Goal: Task Accomplishment & Management: Manage account settings

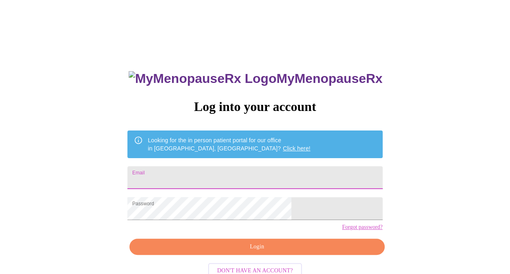
click at [214, 179] on input "Email" at bounding box center [254, 177] width 255 height 23
type input "jillkgruchot@gmail.com"
click at [290, 255] on button "Login" at bounding box center [257, 246] width 255 height 17
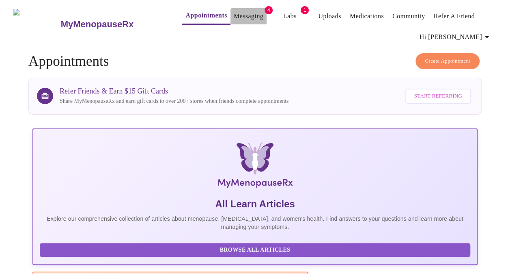
click at [234, 11] on link "Messaging" at bounding box center [249, 16] width 30 height 11
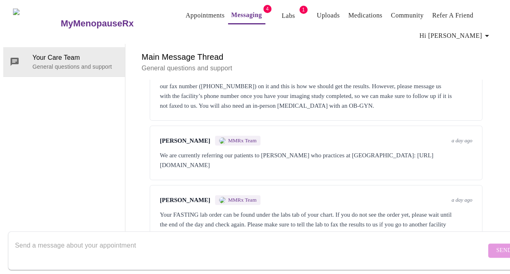
scroll to position [104, 0]
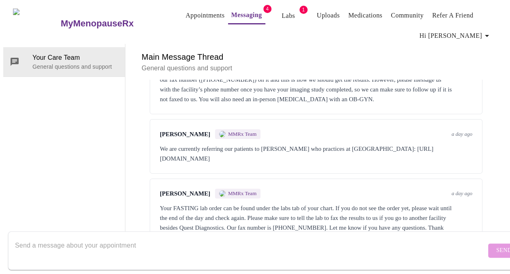
drag, startPoint x: 329, startPoint y: 128, endPoint x: 149, endPoint y: 136, distance: 180.4
click at [150, 136] on div "Jillian Montefusco MMRx Team a day ago We are currently referring our patients …" at bounding box center [316, 146] width 333 height 54
copy div "https://www.nm.org/doctors/1558789826/raanan-y-alter-md"
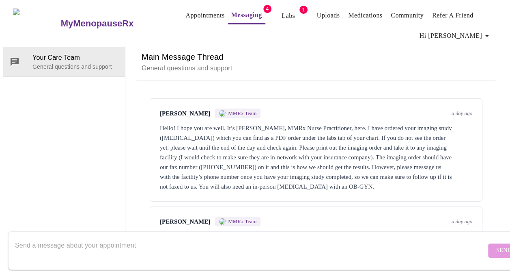
scroll to position [0, 0]
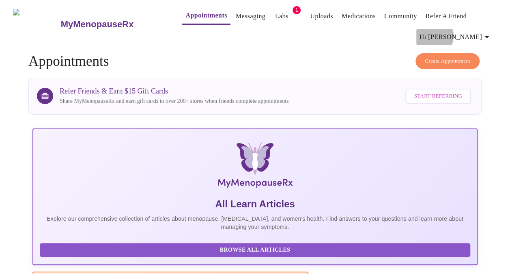
click at [482, 33] on span "Hi [PERSON_NAME]" at bounding box center [456, 36] width 72 height 11
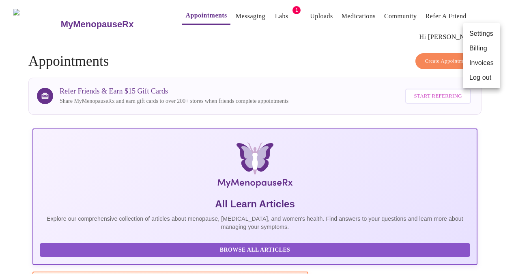
click at [270, 9] on div at bounding box center [258, 137] width 516 height 274
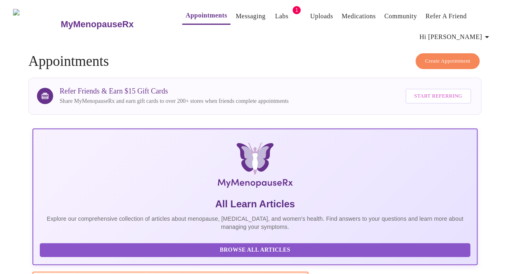
click at [275, 15] on link "Labs" at bounding box center [281, 16] width 13 height 11
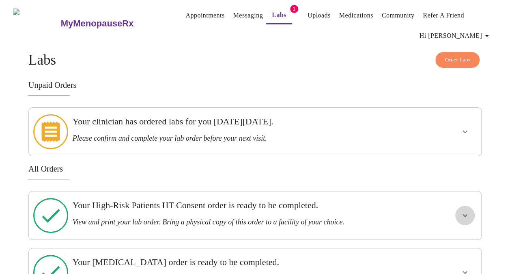
click at [463, 205] on button "show more" at bounding box center [465, 214] width 19 height 19
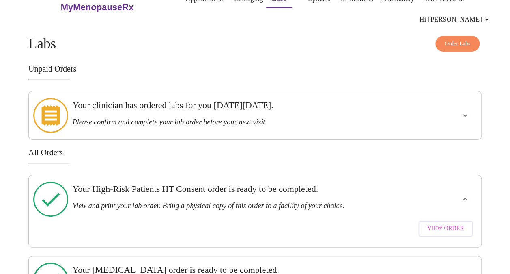
scroll to position [37, 0]
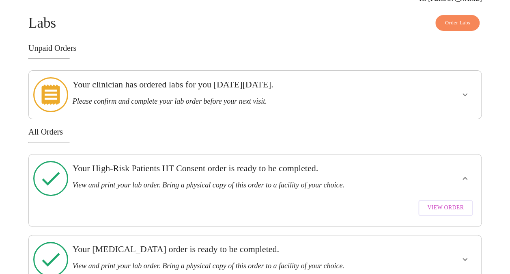
click at [448, 203] on span "View Order" at bounding box center [446, 208] width 37 height 10
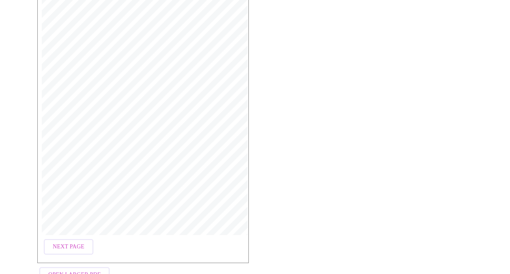
scroll to position [221, 0]
click at [69, 223] on button "Next Page" at bounding box center [69, 221] width 50 height 16
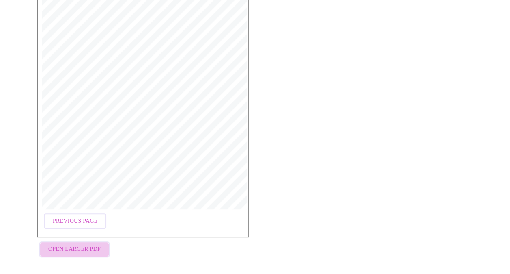
click at [79, 246] on span "Open Larger PDF" at bounding box center [74, 249] width 52 height 10
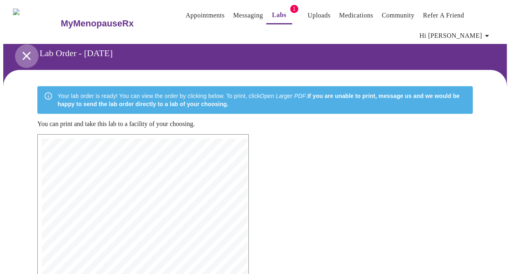
click at [19, 53] on icon "open drawer" at bounding box center [26, 56] width 14 height 14
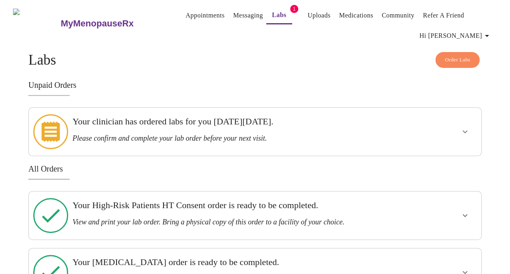
click at [236, 13] on link "Messaging" at bounding box center [248, 15] width 30 height 11
click at [492, 34] on icon "button" at bounding box center [487, 36] width 10 height 10
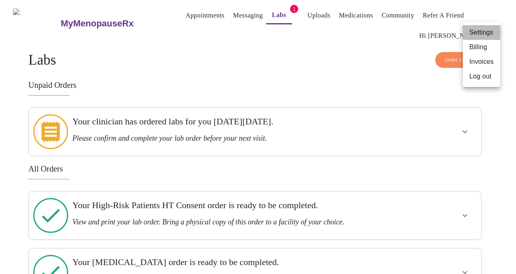
click at [484, 33] on li "Settings" at bounding box center [481, 32] width 37 height 15
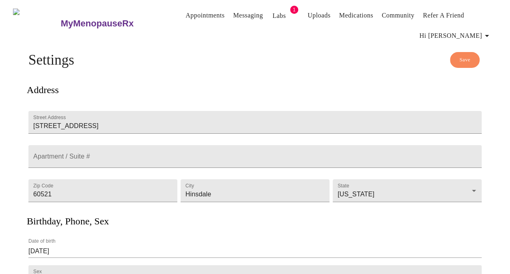
click at [186, 15] on link "Appointments" at bounding box center [205, 15] width 39 height 11
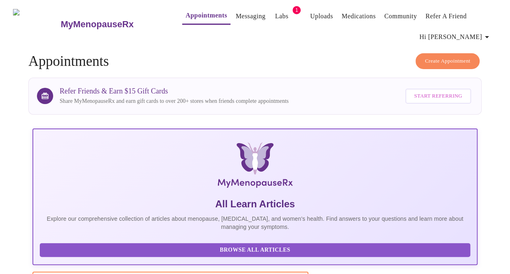
click at [85, 22] on h3 "MyMenopauseRx" at bounding box center [97, 24] width 73 height 11
click at [486, 34] on icon "button" at bounding box center [487, 37] width 10 height 10
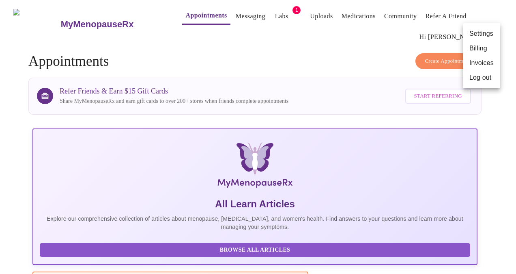
click at [507, 256] on div at bounding box center [258, 137] width 516 height 274
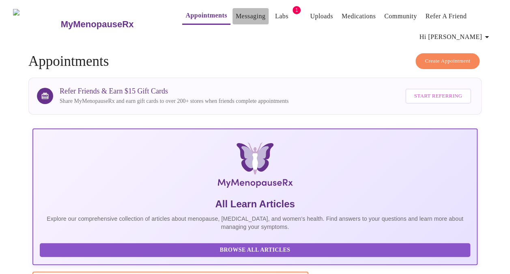
click at [236, 13] on link "Messaging" at bounding box center [251, 16] width 30 height 11
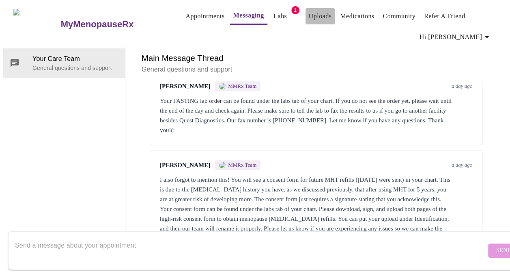
click at [309, 11] on link "Uploads" at bounding box center [320, 16] width 23 height 11
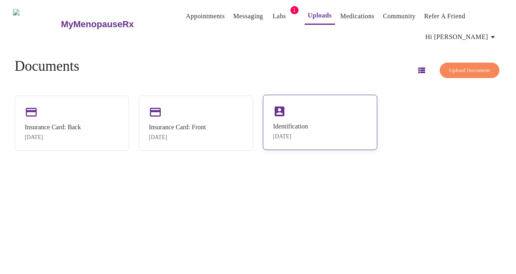
click at [305, 123] on div "Identification Jan 16, 2025" at bounding box center [290, 131] width 35 height 17
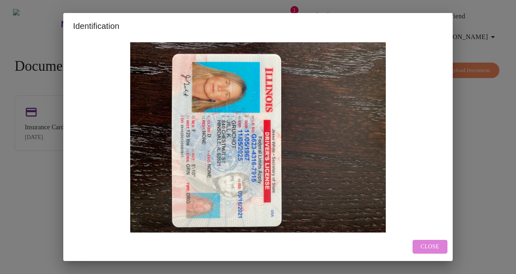
click at [434, 245] on span "Close" at bounding box center [430, 247] width 19 height 10
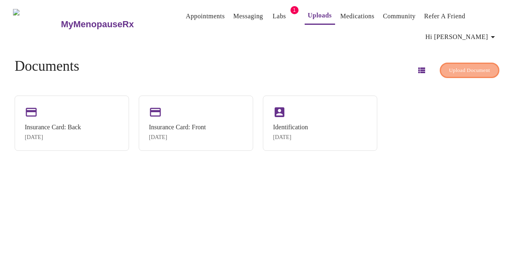
click at [455, 66] on span "Upload Document" at bounding box center [469, 70] width 41 height 9
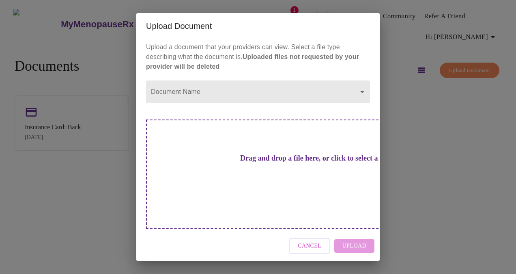
click at [291, 159] on div "Drag and drop a file here, or click to select a file" at bounding box center [315, 173] width 338 height 109
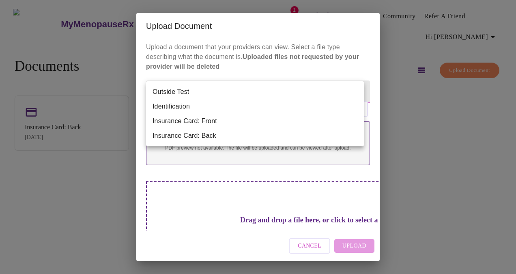
click at [279, 92] on body "MyMenopauseRx Appointments Messaging Labs 1 Uploads Medications Community Refer…" at bounding box center [258, 140] width 510 height 274
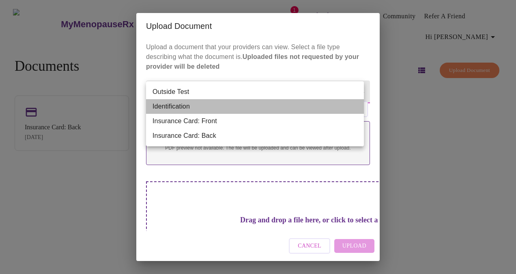
click at [269, 105] on li "Identification" at bounding box center [255, 106] width 218 height 15
type input "Identification"
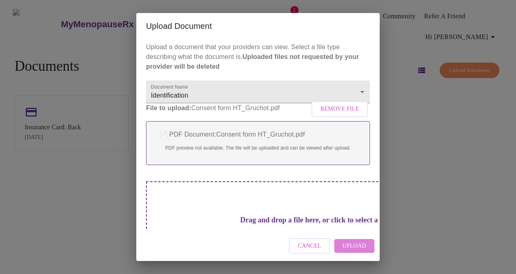
click at [355, 246] on span "Upload" at bounding box center [355, 246] width 24 height 10
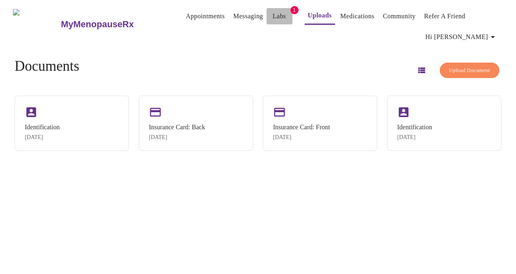
click at [273, 16] on link "Labs" at bounding box center [279, 16] width 13 height 11
